Goal: Find specific page/section: Find specific page/section

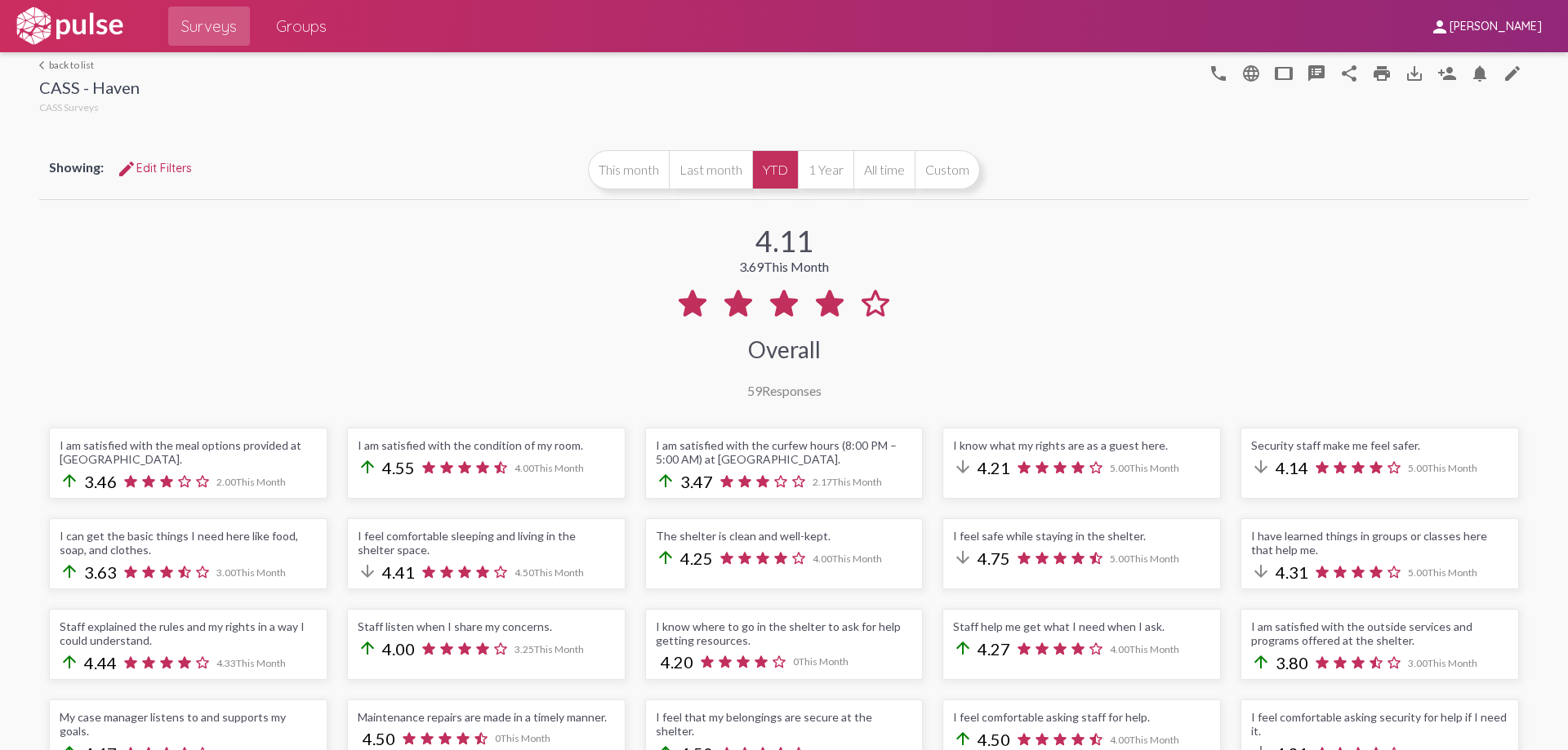
click at [58, 66] on link "arrow_back_ios back to list" at bounding box center [89, 64] width 100 height 12
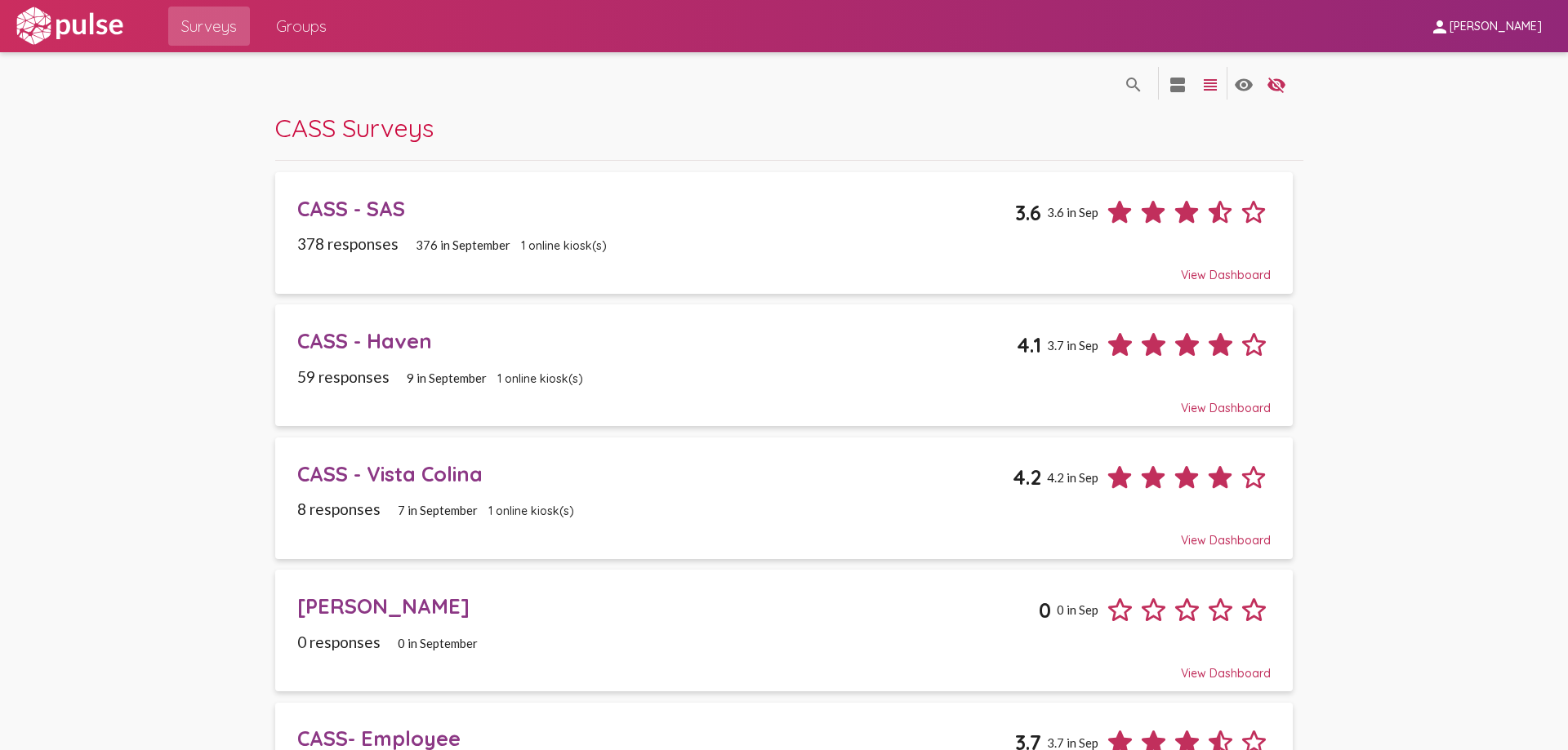
scroll to position [219, 0]
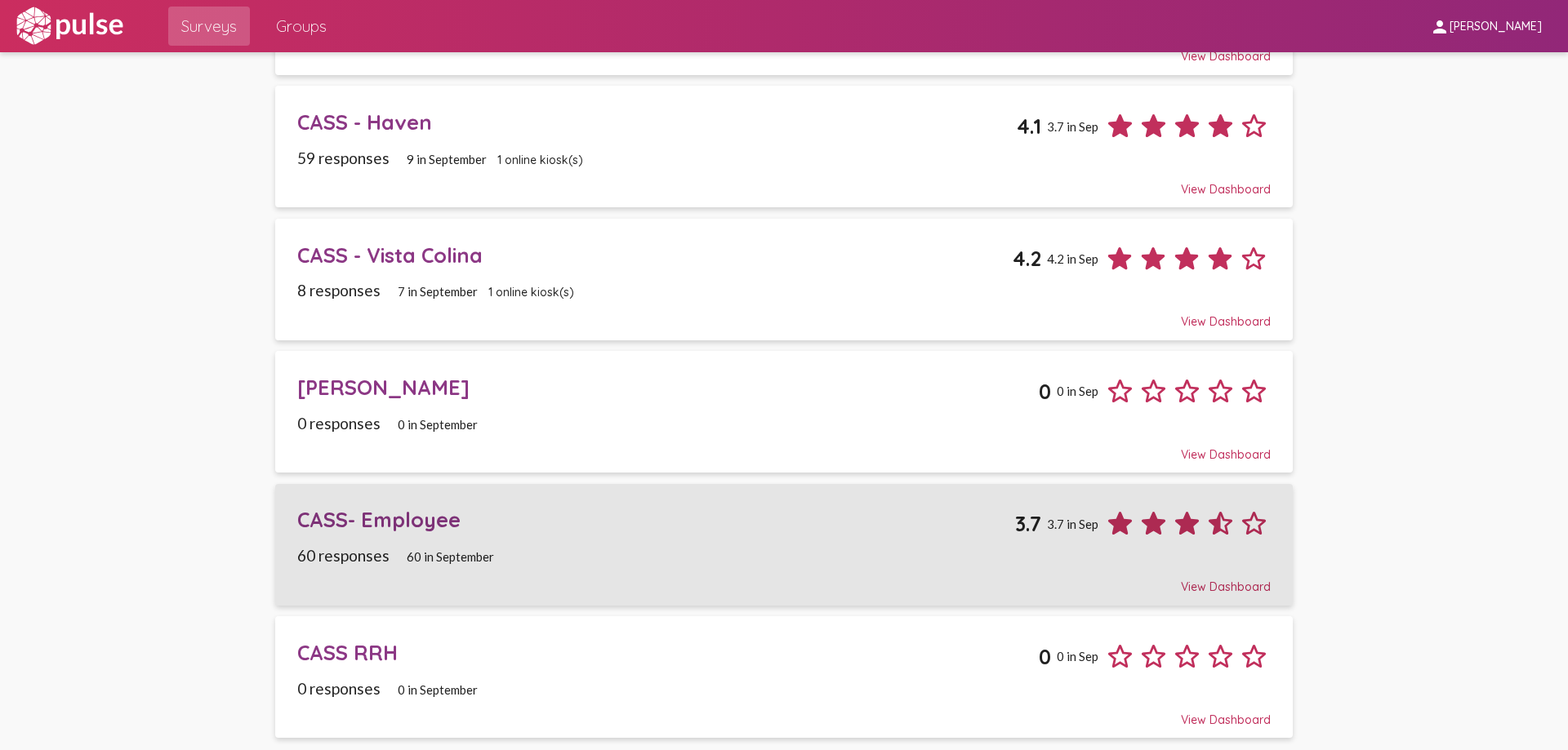
click at [427, 519] on div "CASS- Employee" at bounding box center [656, 519] width 717 height 25
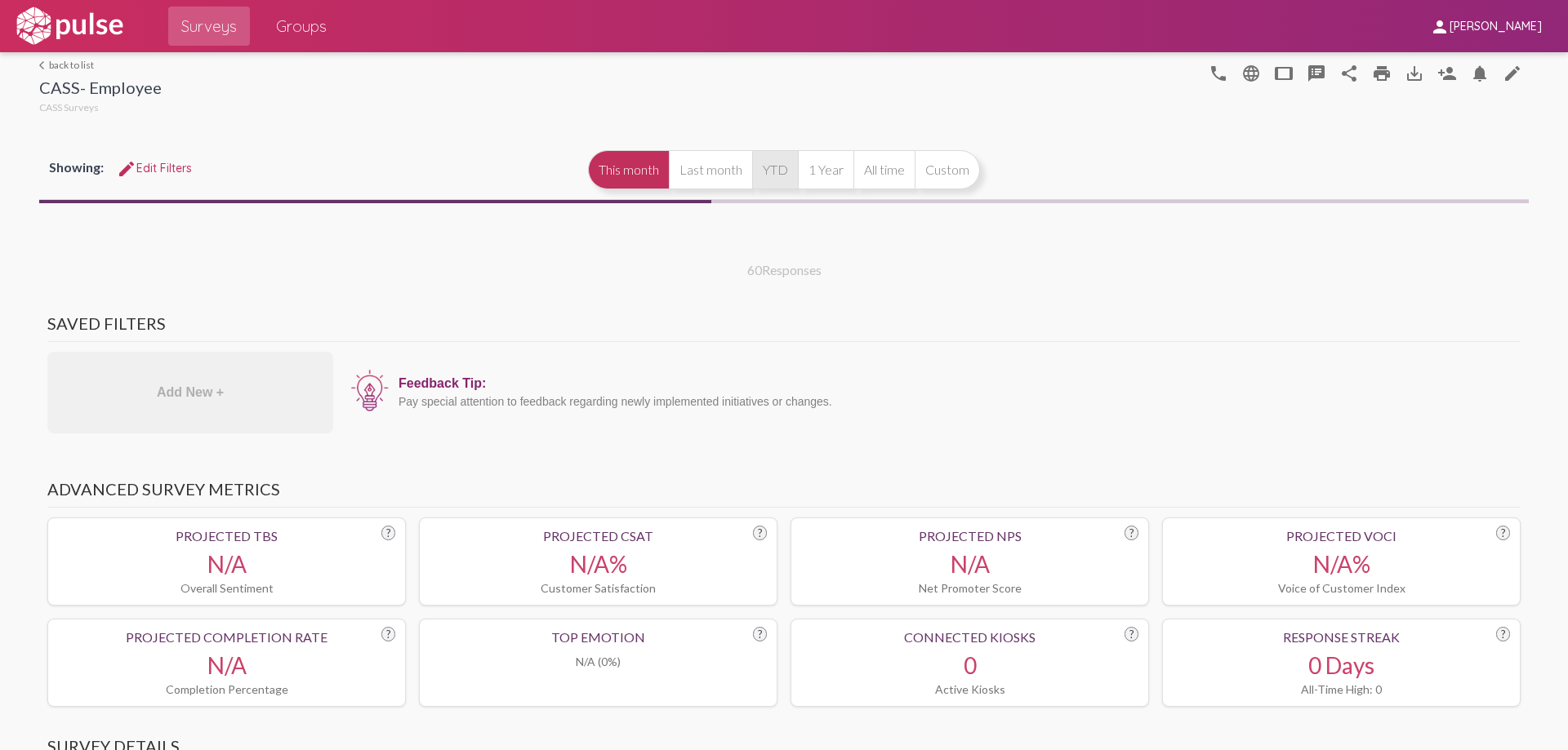
click at [772, 173] on button "YTD" at bounding box center [774, 170] width 45 height 39
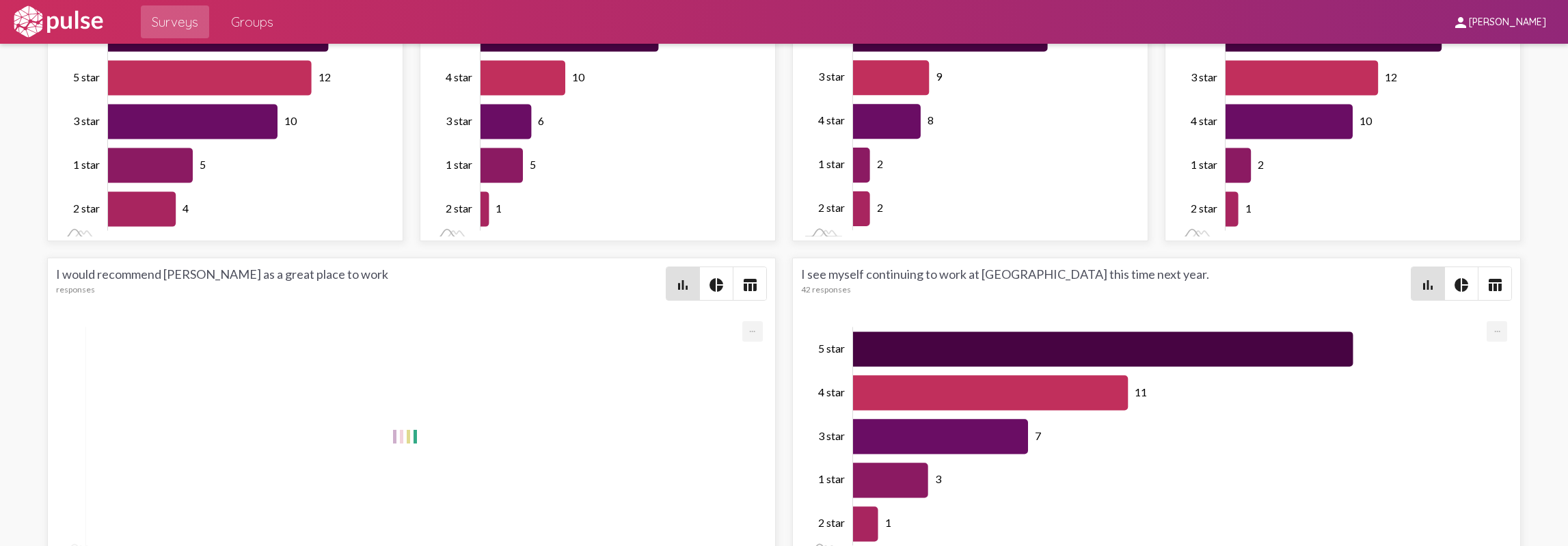
scroll to position [3736, 0]
